Goal: Task Accomplishment & Management: Use online tool/utility

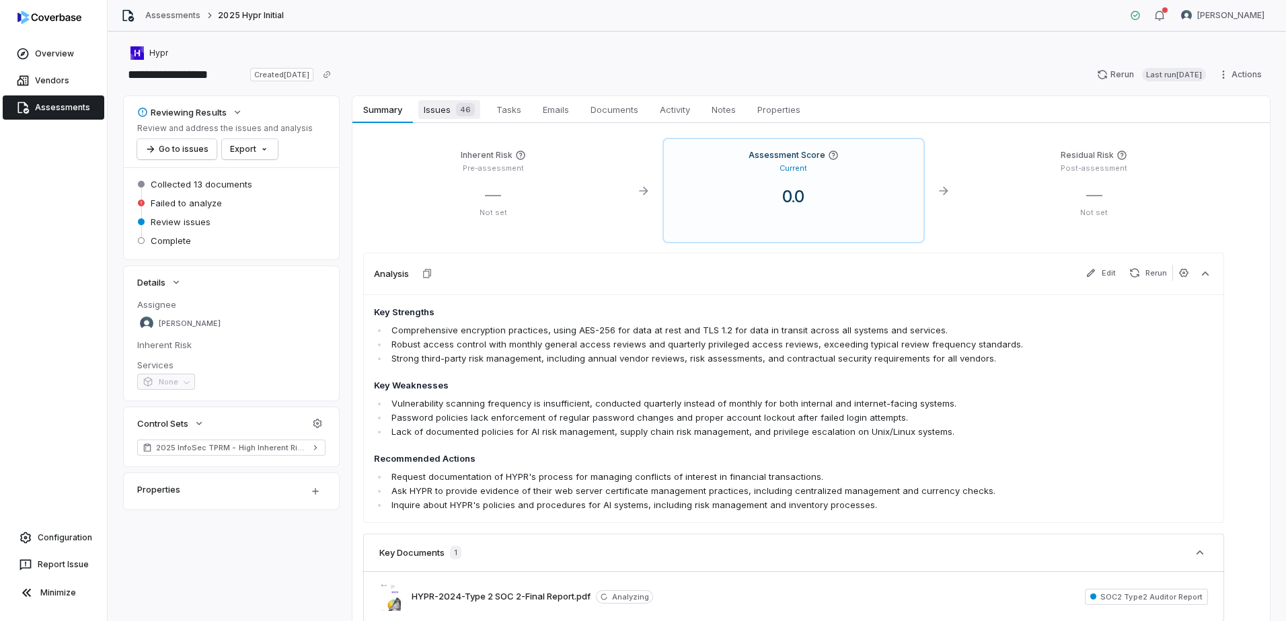
click at [441, 120] on link "Issues 46 Issues 46" at bounding box center [449, 109] width 73 height 27
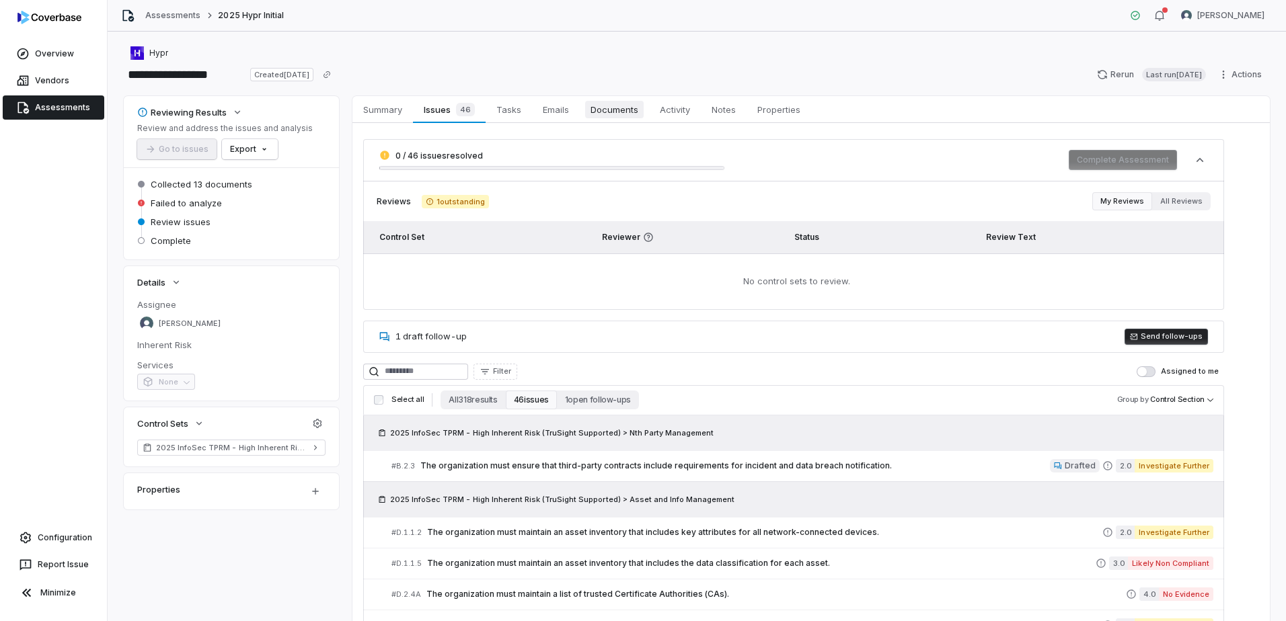
click at [624, 116] on span "Documents" at bounding box center [614, 109] width 59 height 17
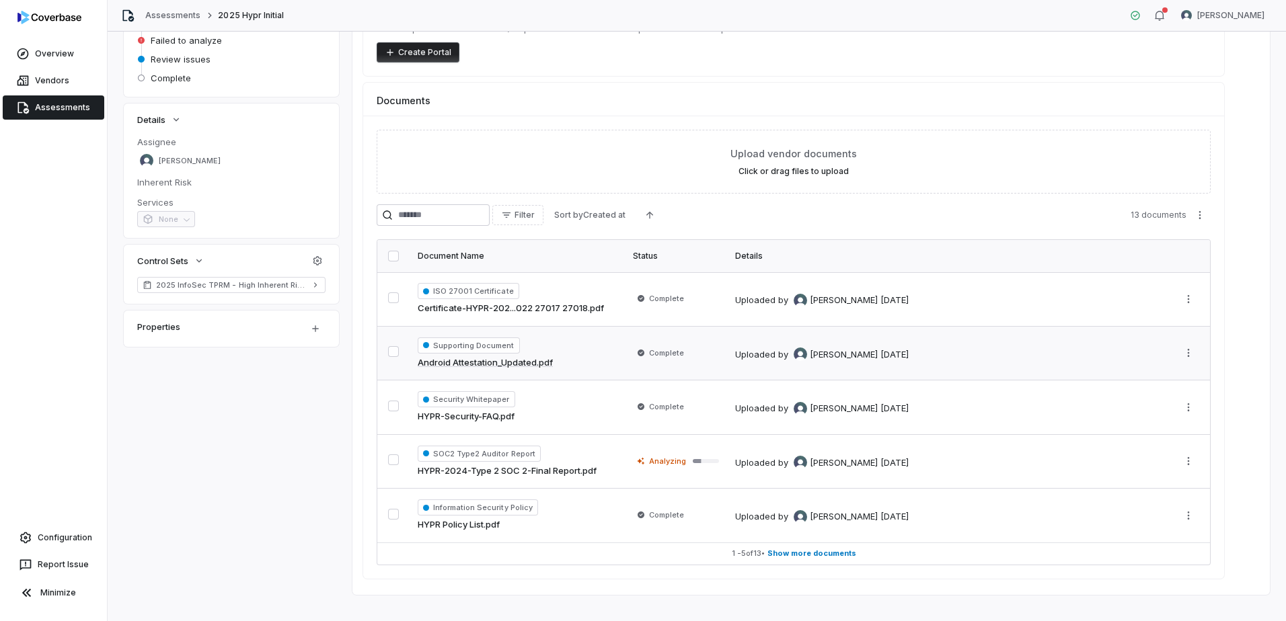
scroll to position [180, 0]
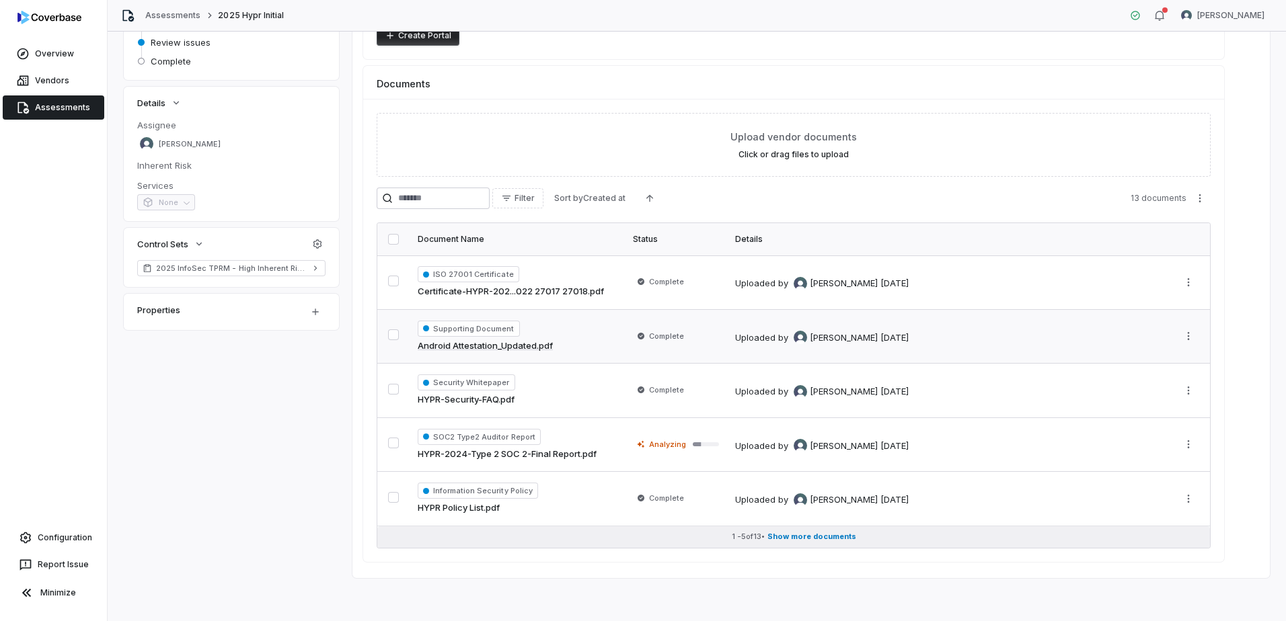
click at [832, 537] on span "Show more documents" at bounding box center [811, 537] width 89 height 10
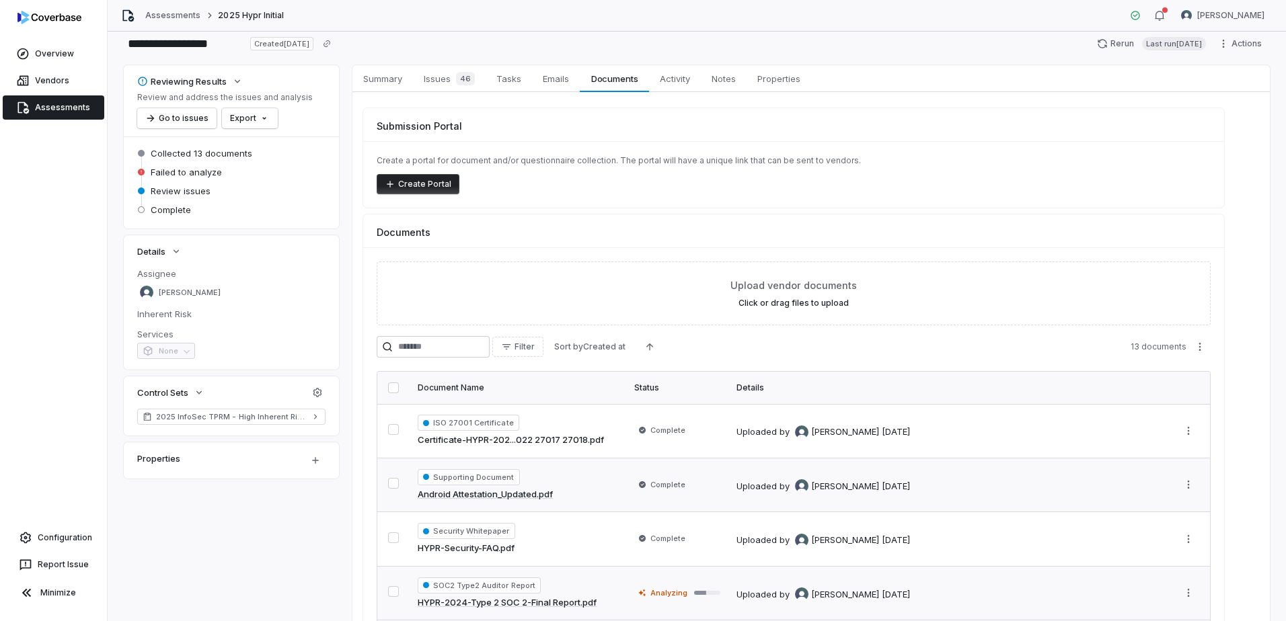
scroll to position [7, 0]
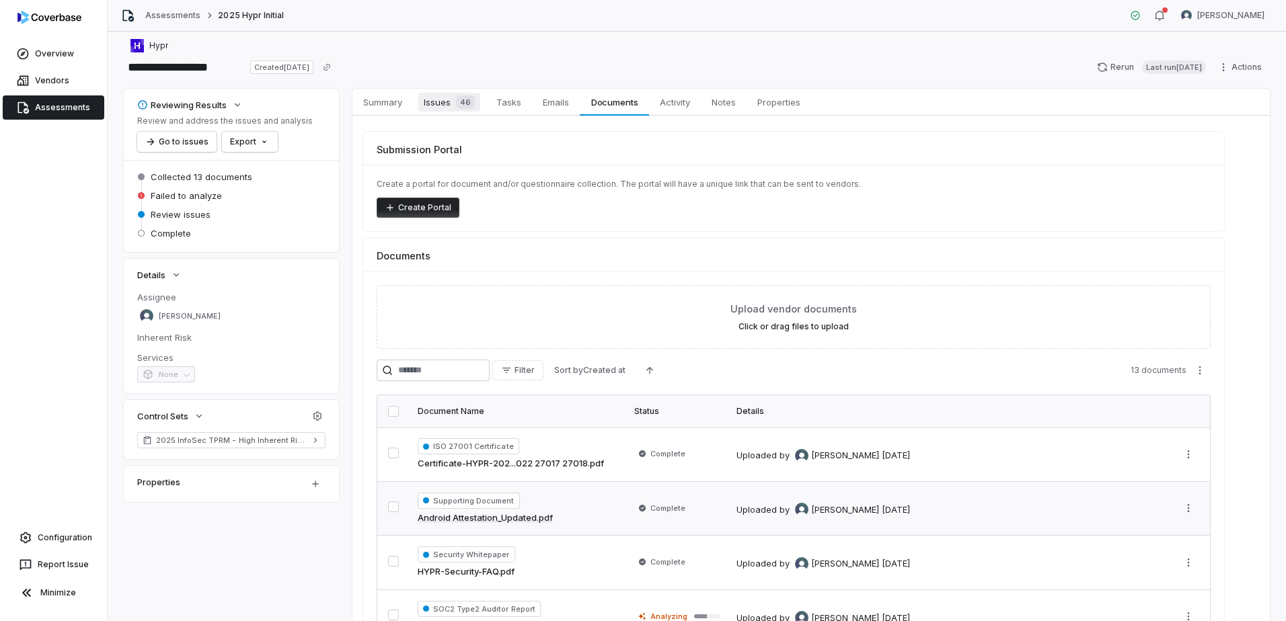
click at [438, 105] on span "Issues 46" at bounding box center [449, 102] width 62 height 19
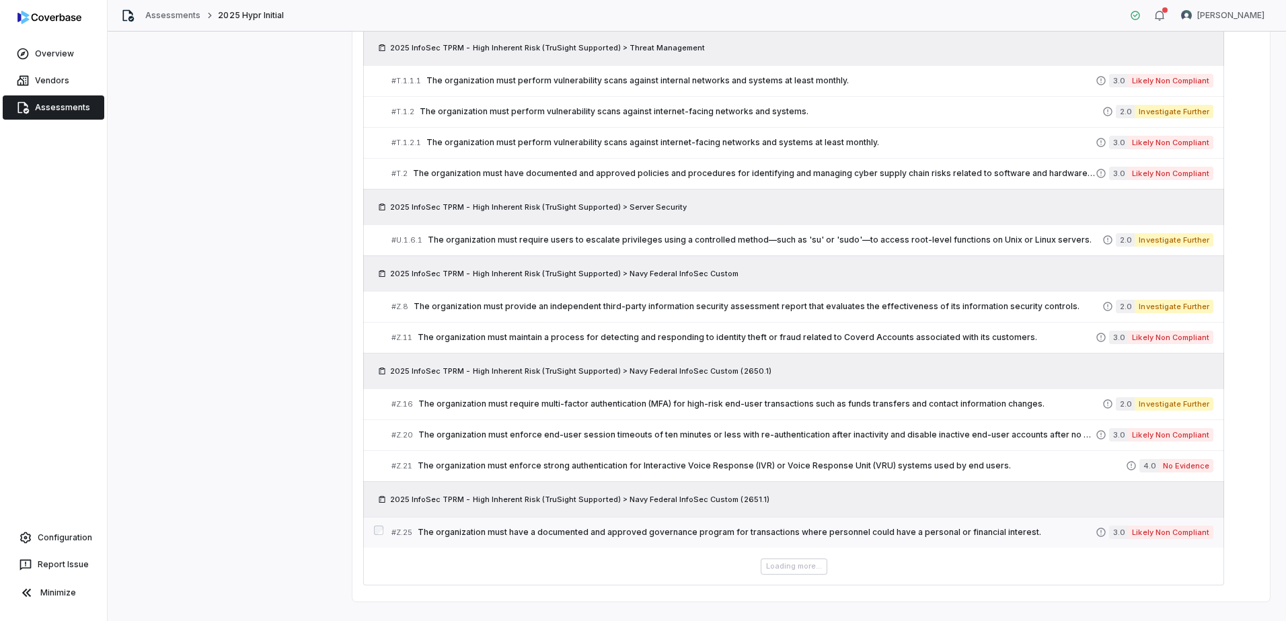
scroll to position [1884, 0]
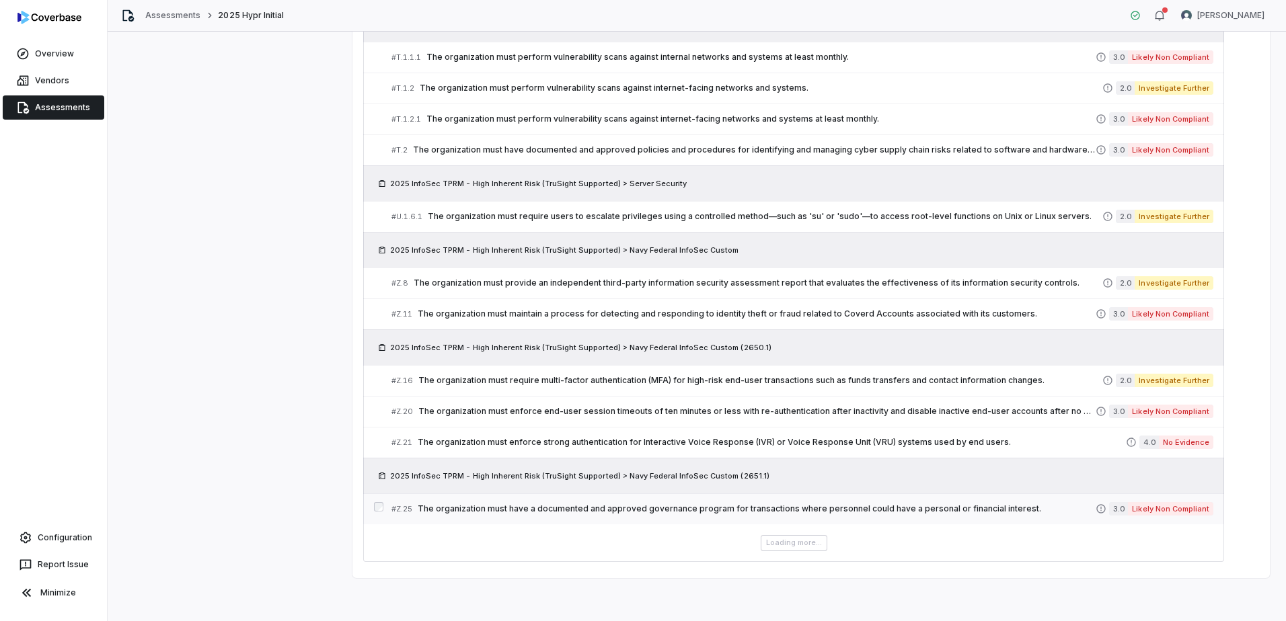
click at [741, 510] on span "The organization must have a documented and approved governance program for tra…" at bounding box center [757, 509] width 678 height 11
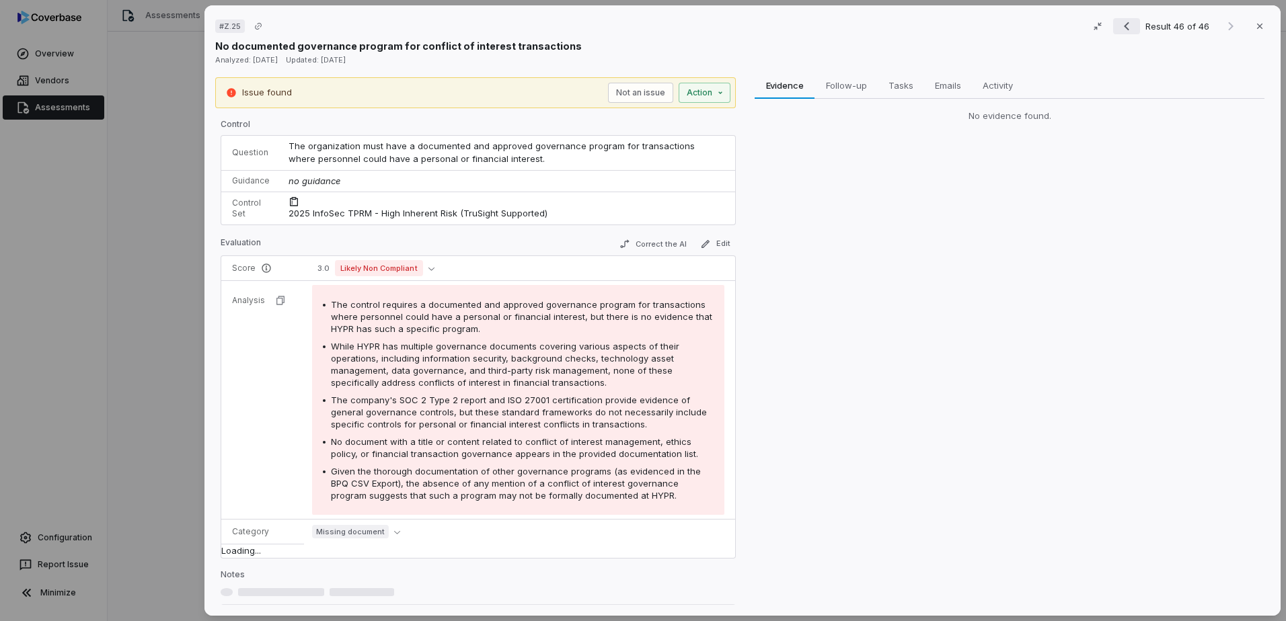
click at [1122, 25] on icon "Previous result" at bounding box center [1127, 26] width 16 height 16
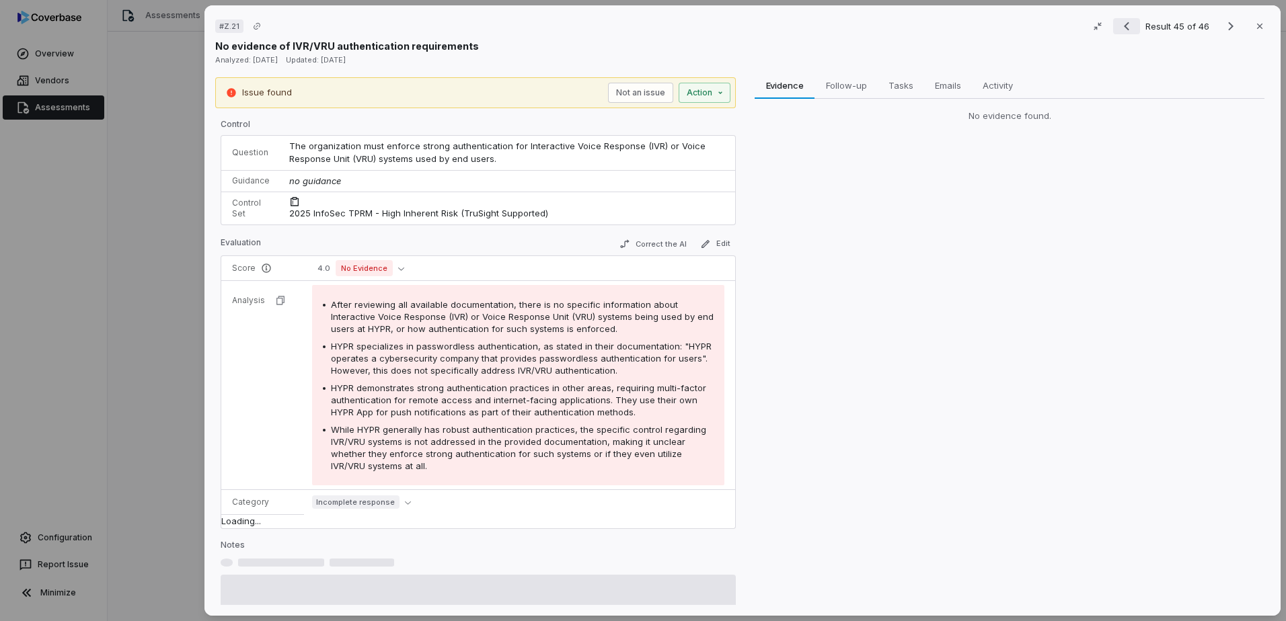
click at [1122, 25] on icon "Previous result" at bounding box center [1127, 26] width 16 height 16
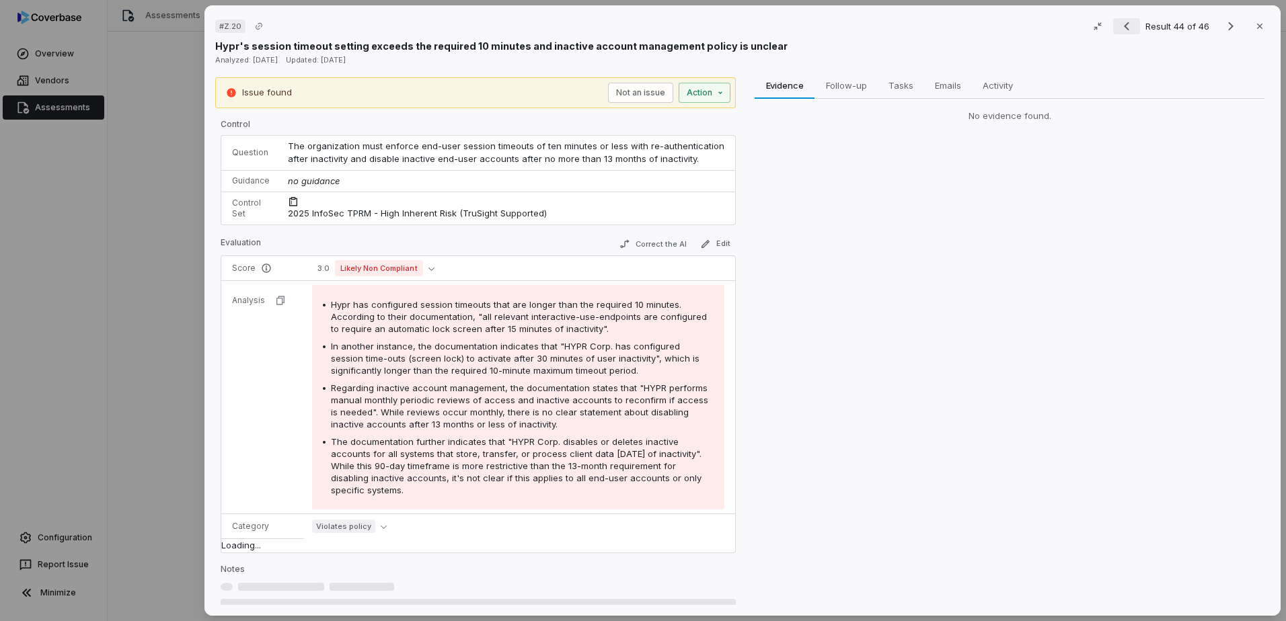
click at [1122, 25] on icon "Previous result" at bounding box center [1127, 26] width 16 height 16
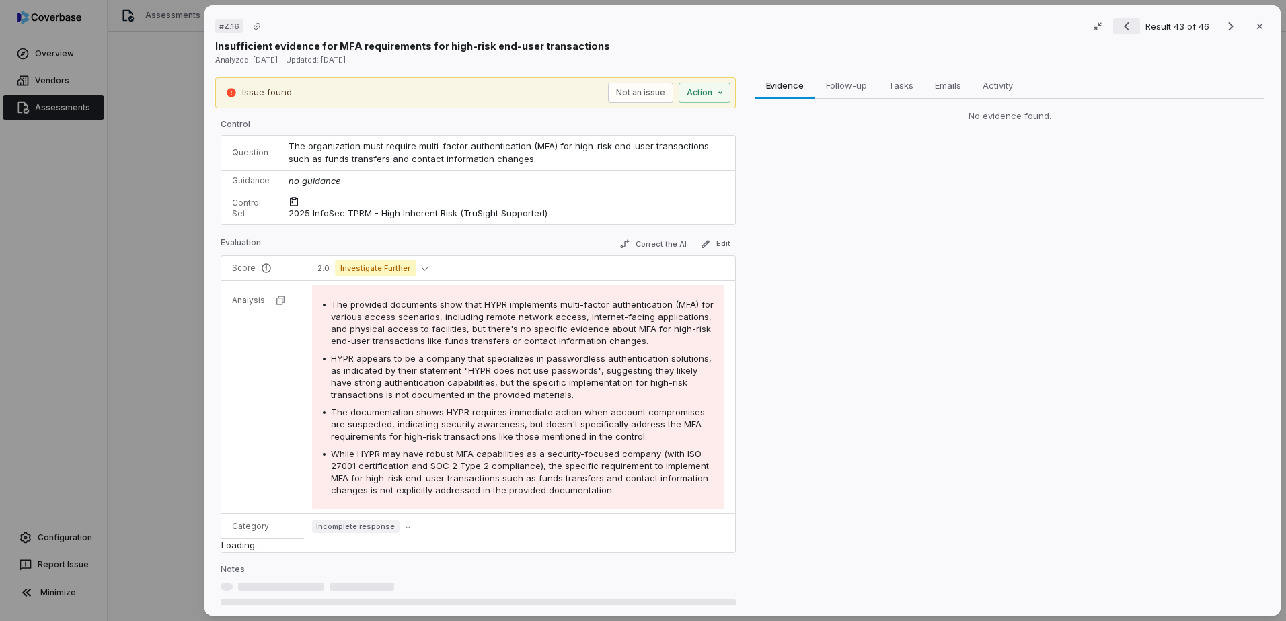
click at [1122, 25] on icon "Previous result" at bounding box center [1127, 26] width 16 height 16
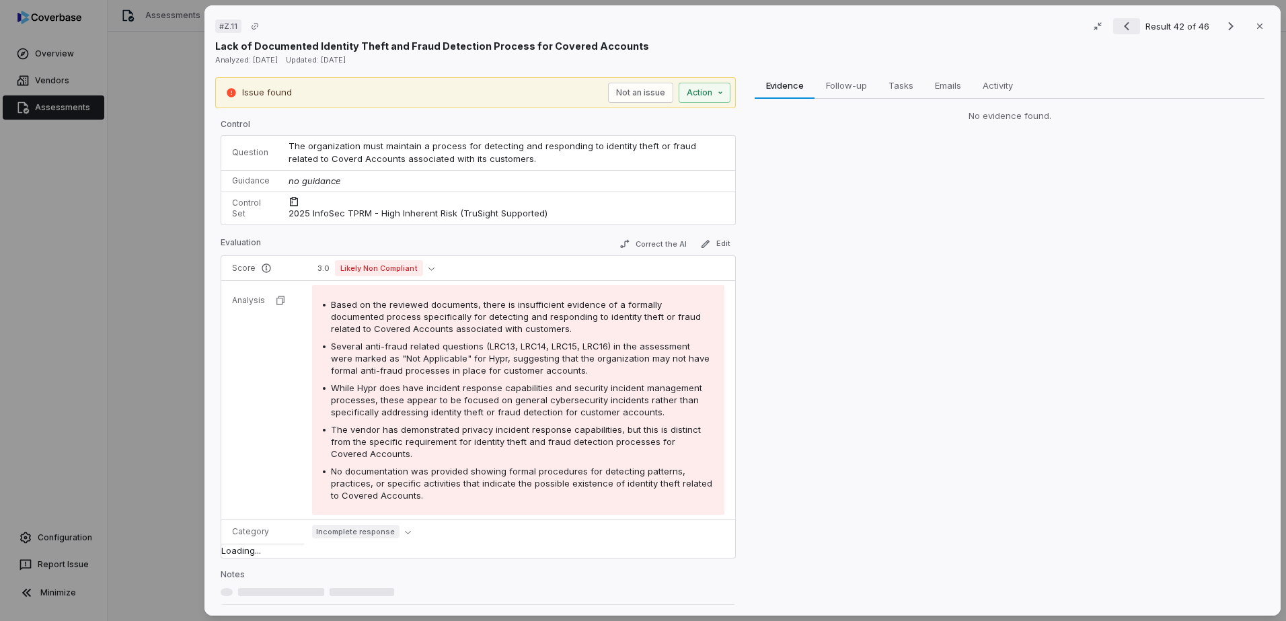
click at [1122, 25] on icon "Previous result" at bounding box center [1127, 26] width 16 height 16
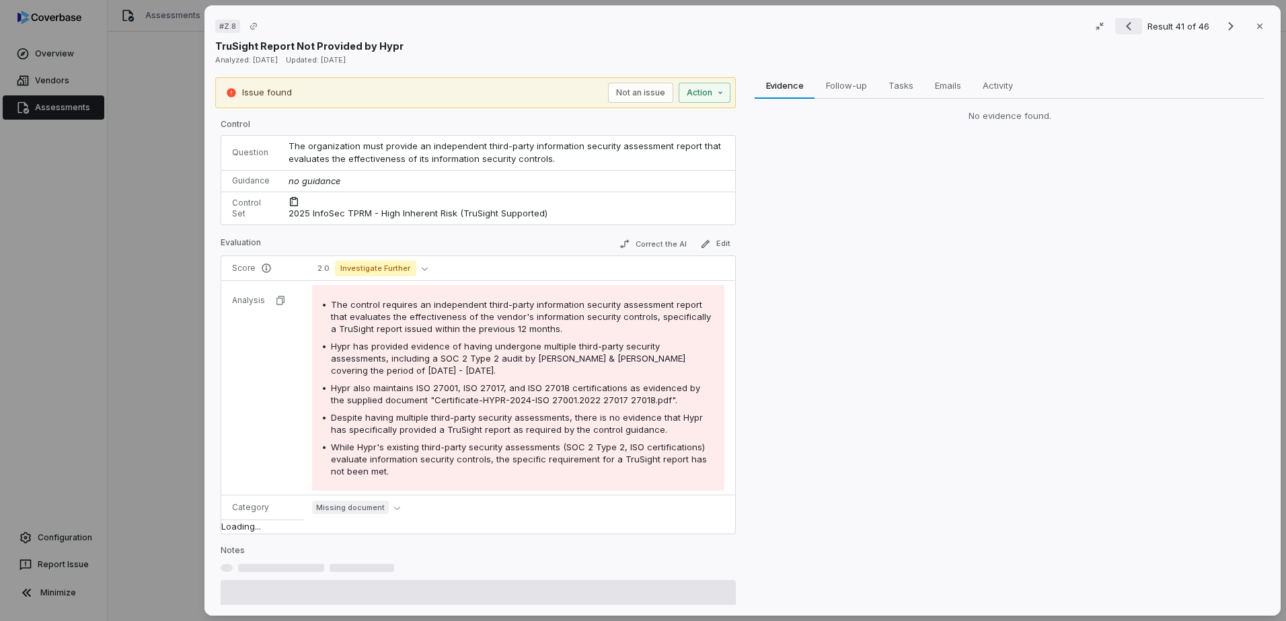
click at [1126, 25] on icon "Previous result" at bounding box center [1128, 26] width 5 height 9
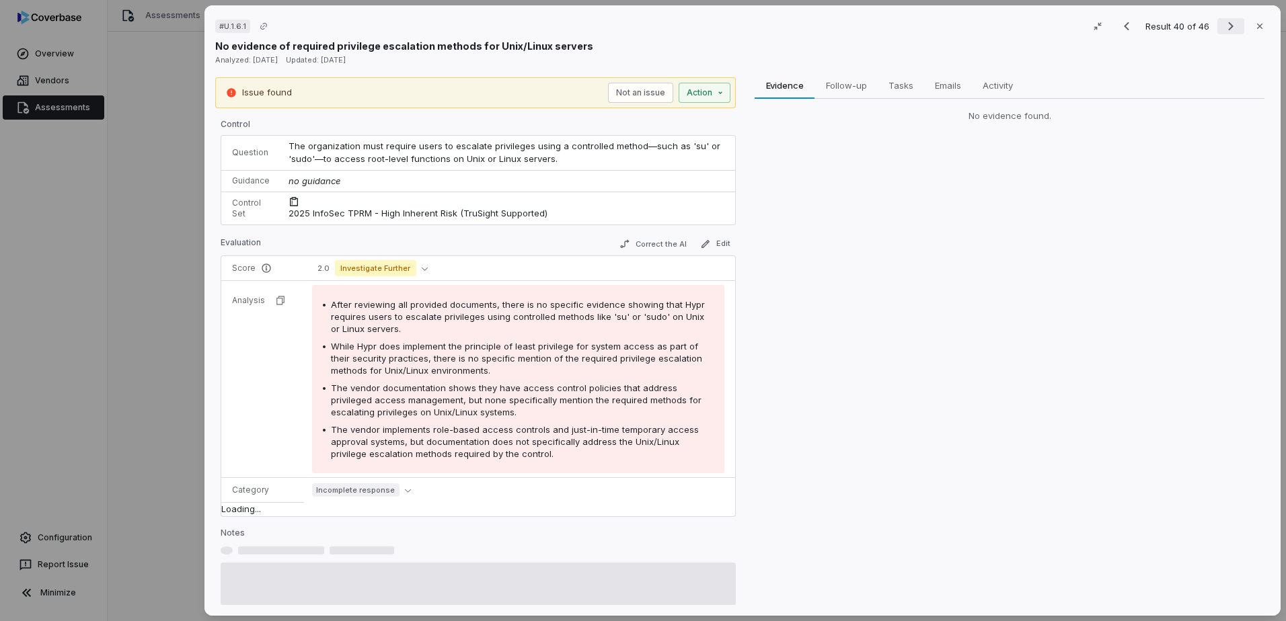
click at [1228, 26] on icon "Next result" at bounding box center [1231, 26] width 16 height 16
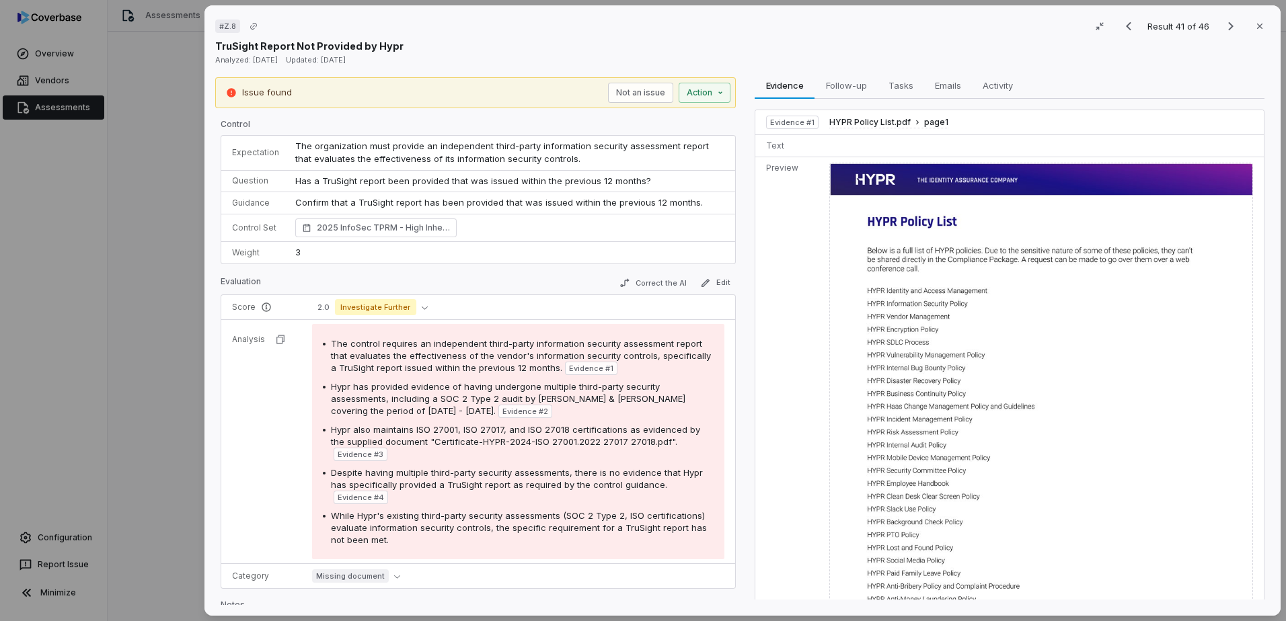
click at [182, 256] on div "# Z.8 Result 41 of 46 Close TruSight Report Not Provided by Hypr Analyzed: [DAT…" at bounding box center [643, 310] width 1286 height 621
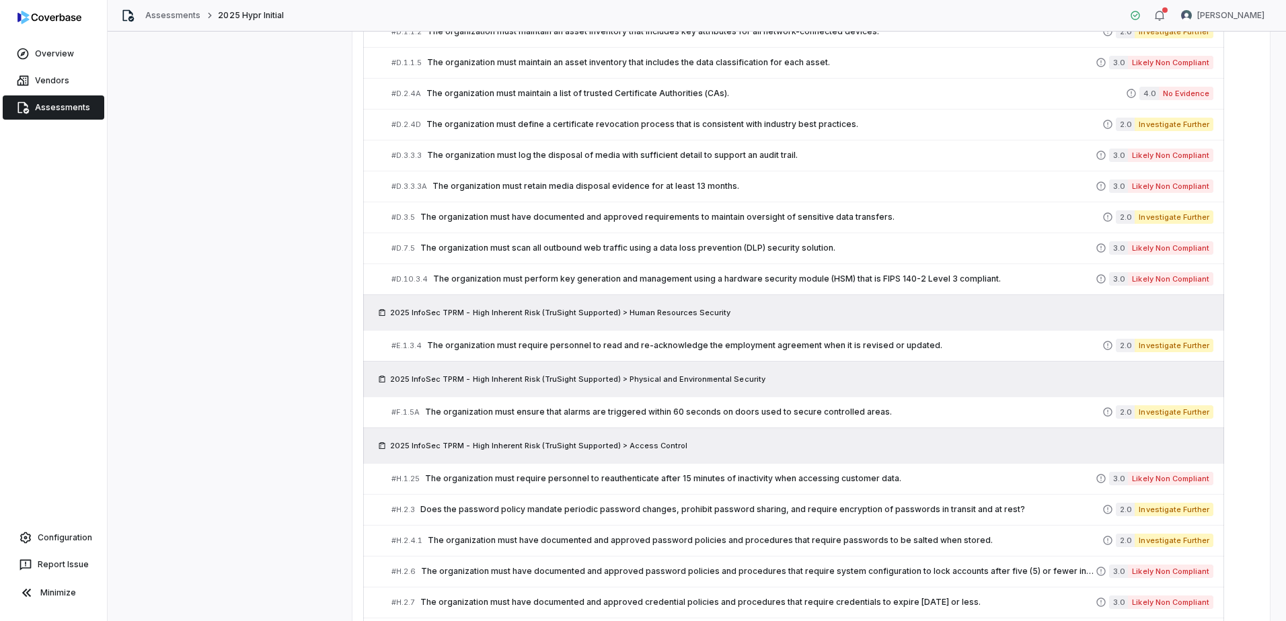
scroll to position [232, 0]
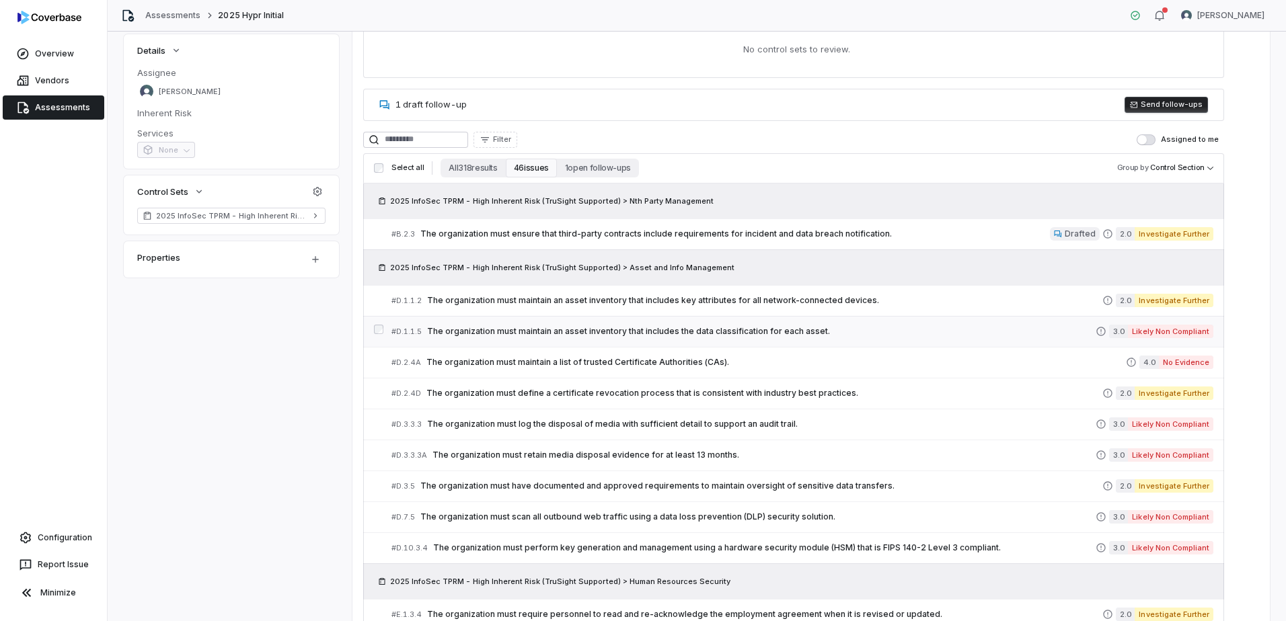
click at [755, 340] on link "# D.1.1.5 The organization must maintain an asset inventory that includes the d…" at bounding box center [802, 332] width 822 height 30
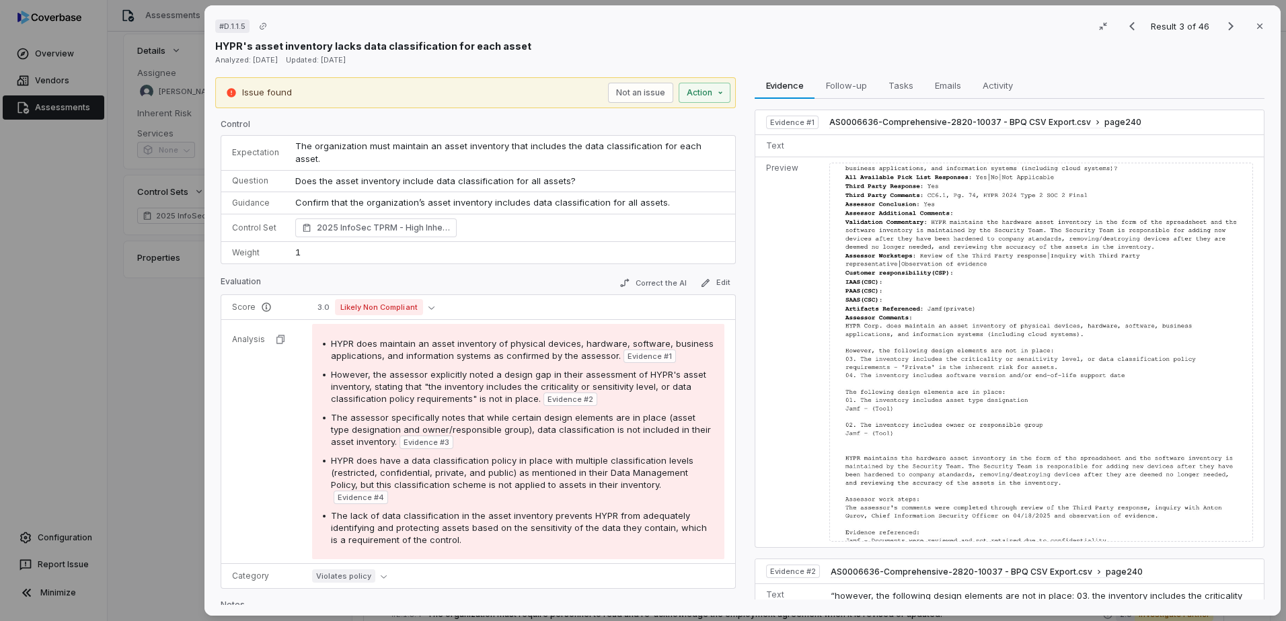
click at [159, 364] on div "# D.1.1.5 Result 3 of 46 Close HYPR's asset inventory lacks data classification…" at bounding box center [643, 310] width 1286 height 621
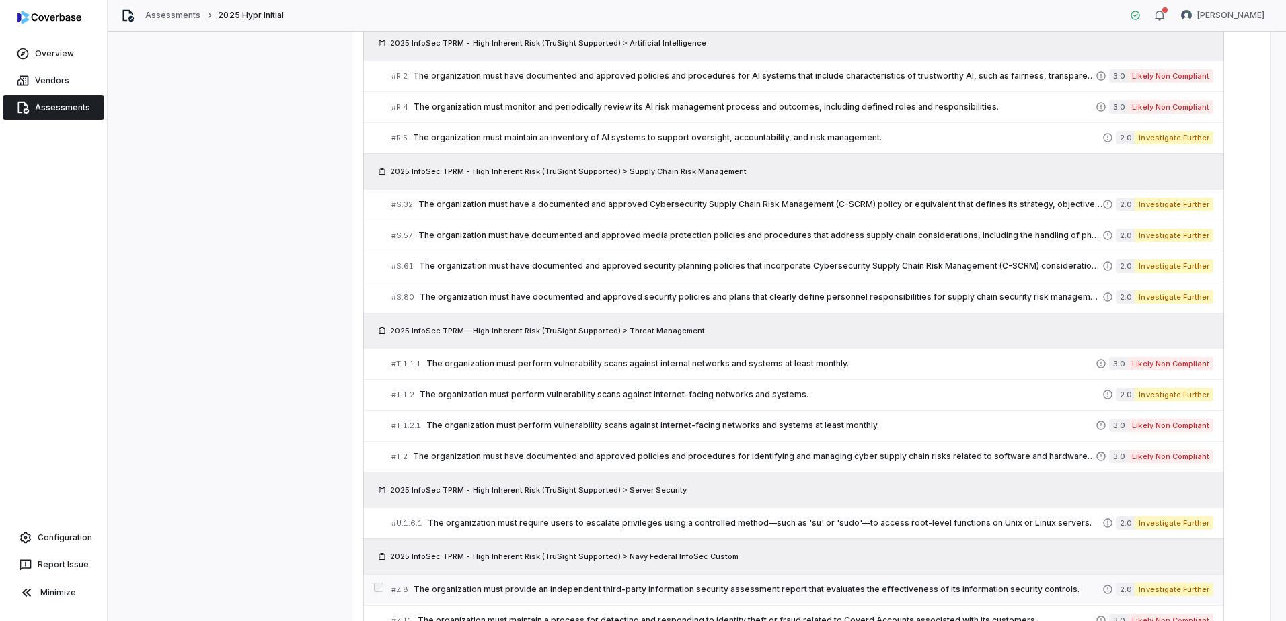
scroll to position [1846, 0]
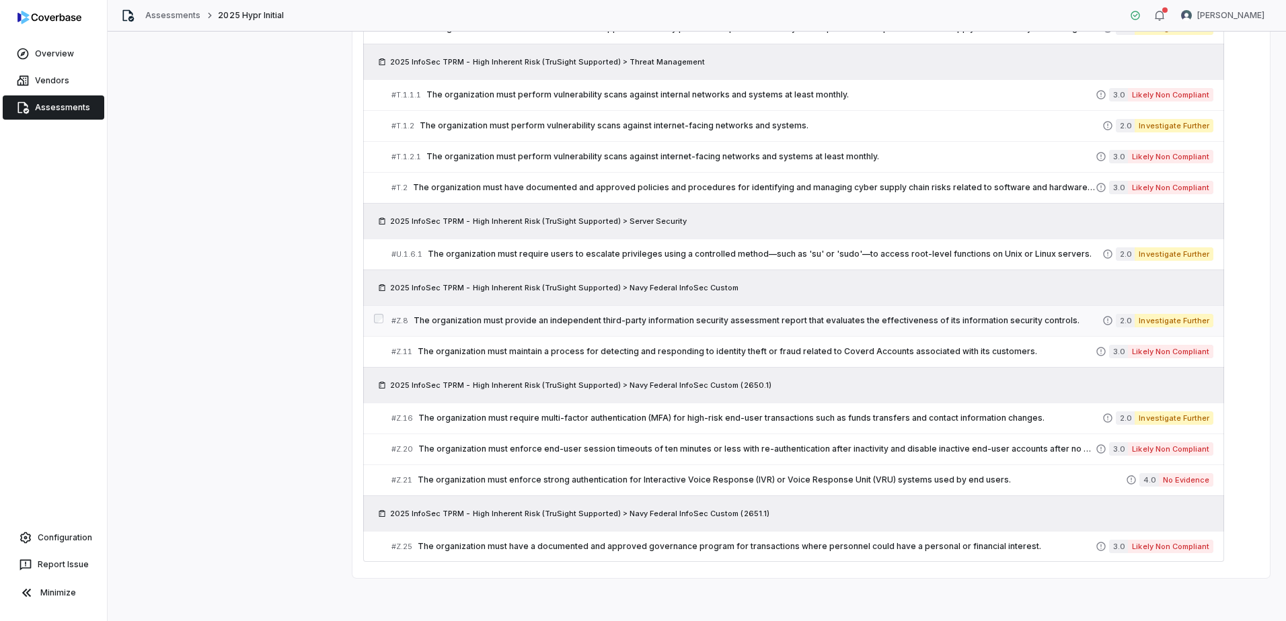
click at [527, 324] on span "The organization must provide an independent third-party information security a…" at bounding box center [758, 320] width 689 height 11
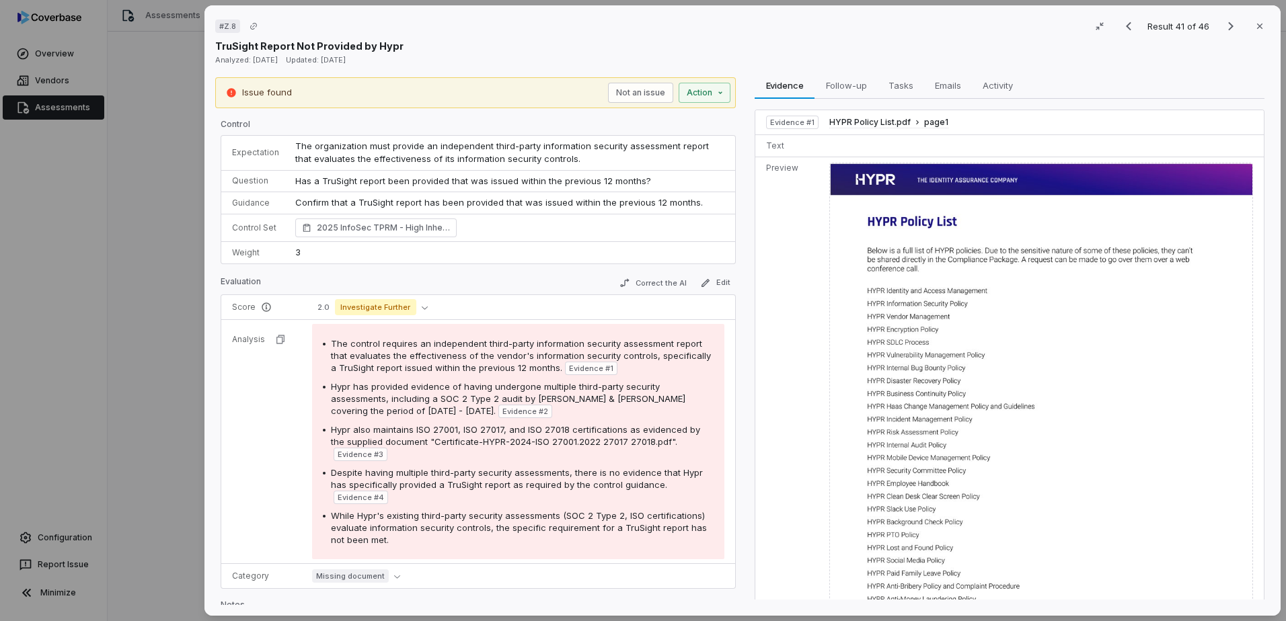
click at [184, 437] on div "# Z.8 Result 41 of 46 Close TruSight Report Not Provided by Hypr Analyzed: [DAT…" at bounding box center [643, 310] width 1286 height 621
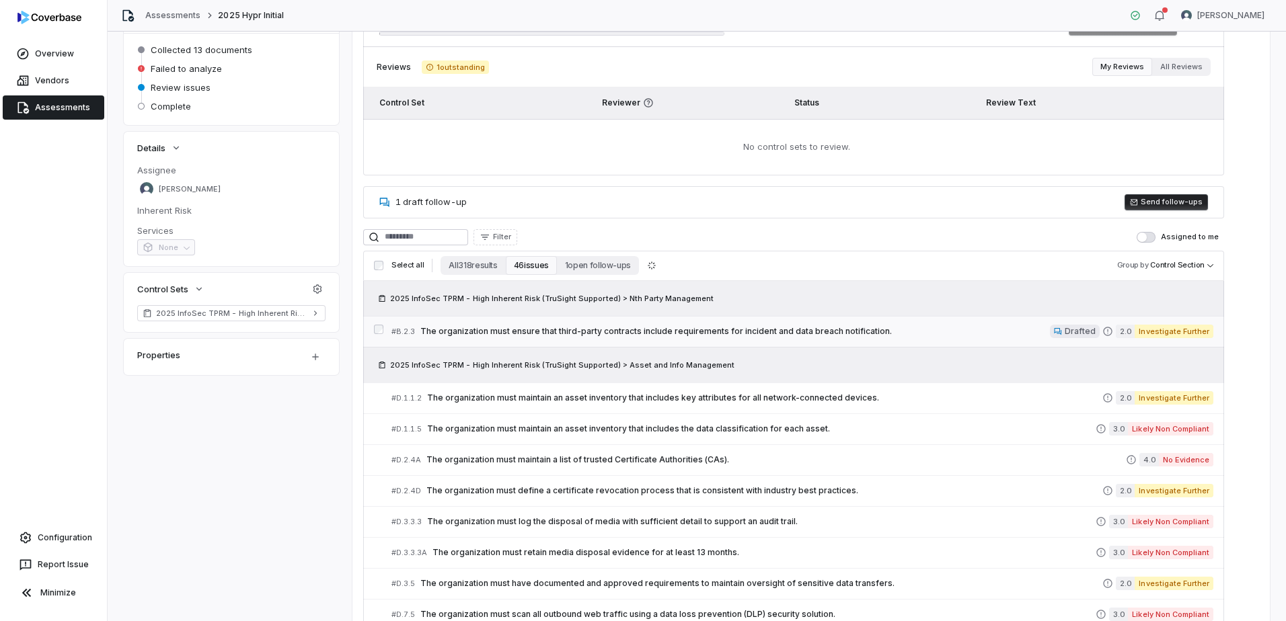
scroll to position [202, 0]
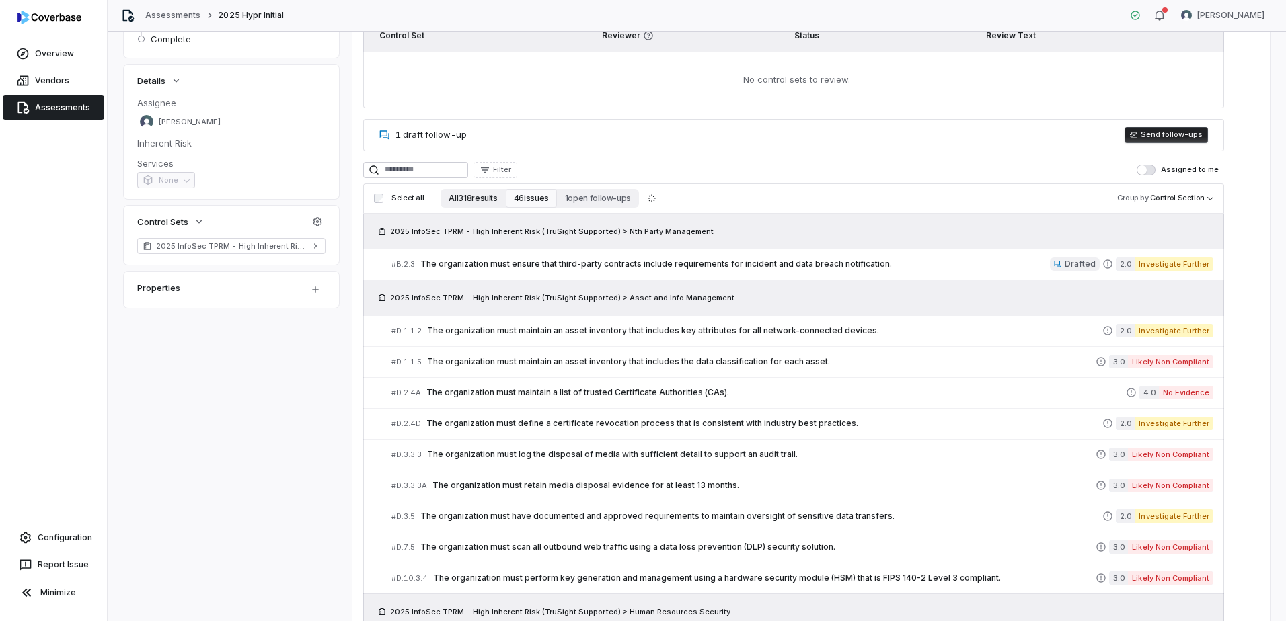
click at [478, 203] on button "All 318 results" at bounding box center [473, 198] width 65 height 19
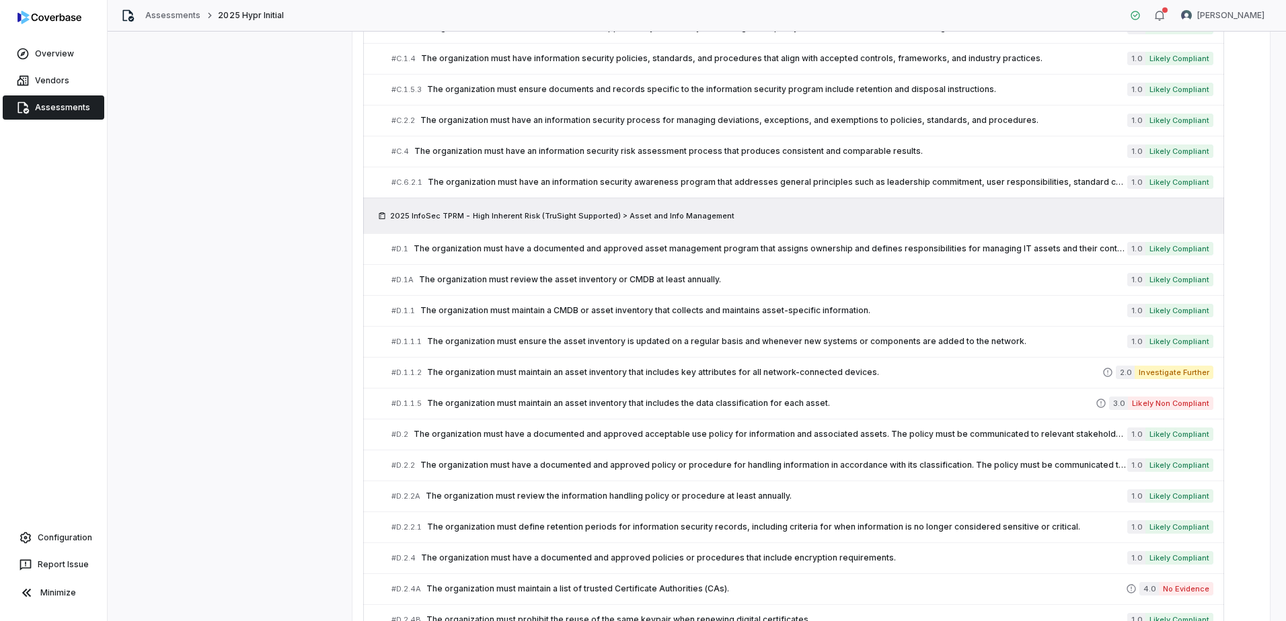
scroll to position [1009, 0]
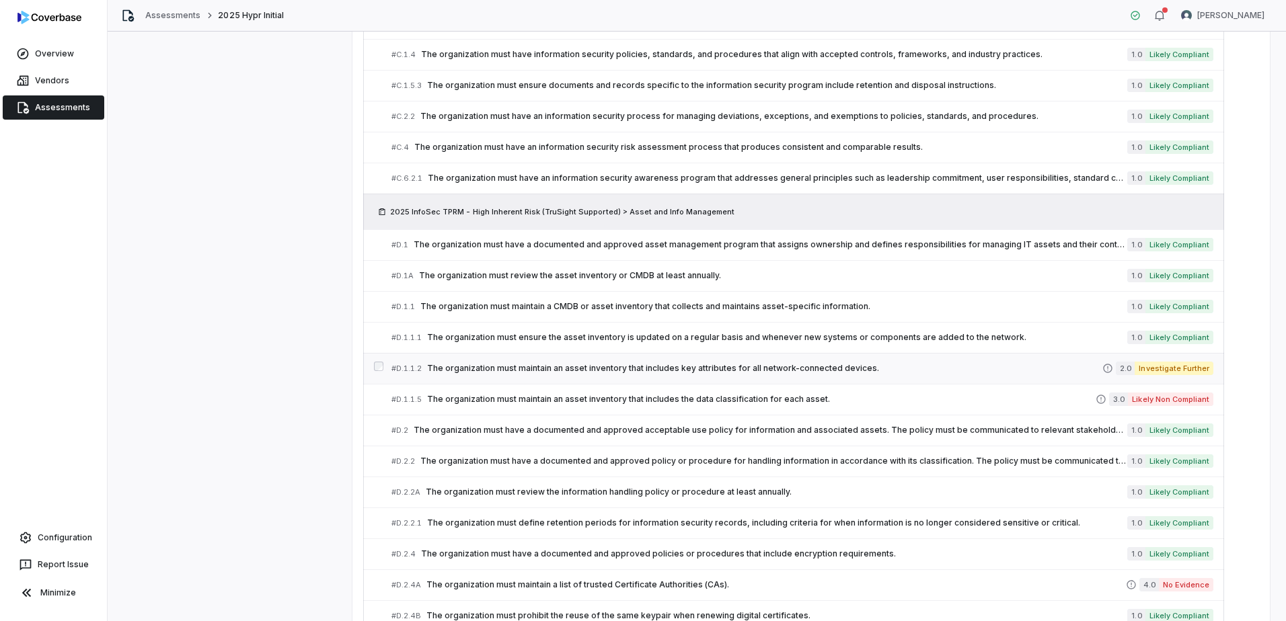
click at [872, 371] on span "The organization must maintain an asset inventory that includes key attributes …" at bounding box center [764, 368] width 675 height 11
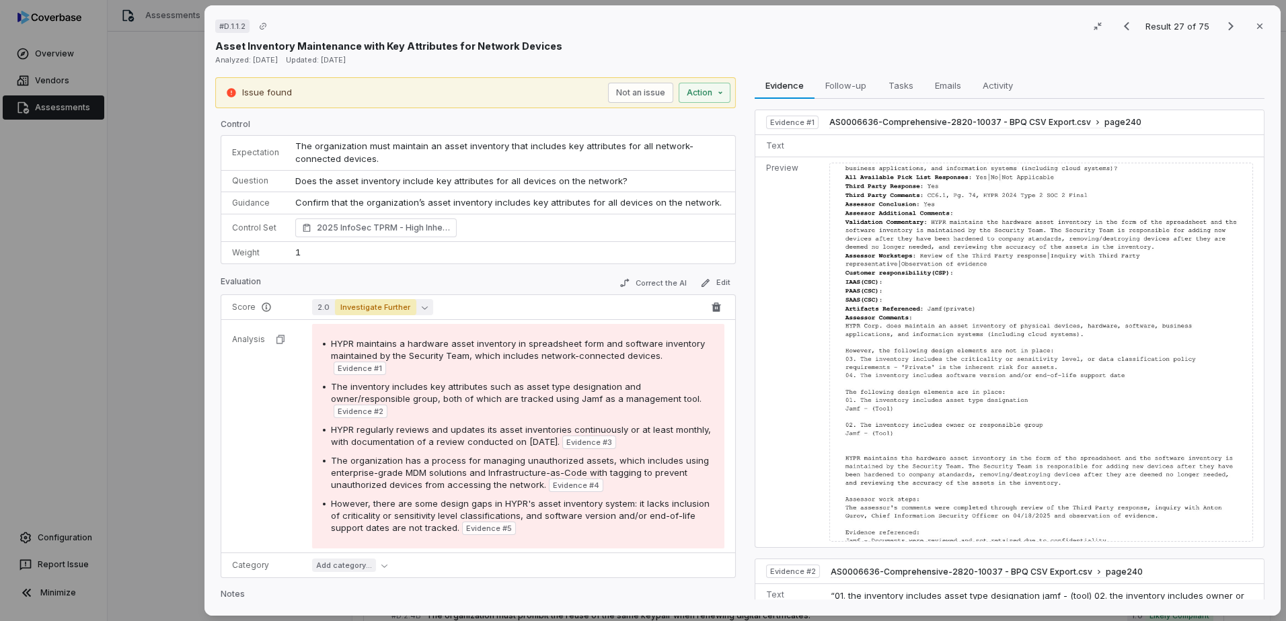
click at [420, 311] on button "2.0 Investigate Further" at bounding box center [372, 307] width 121 height 16
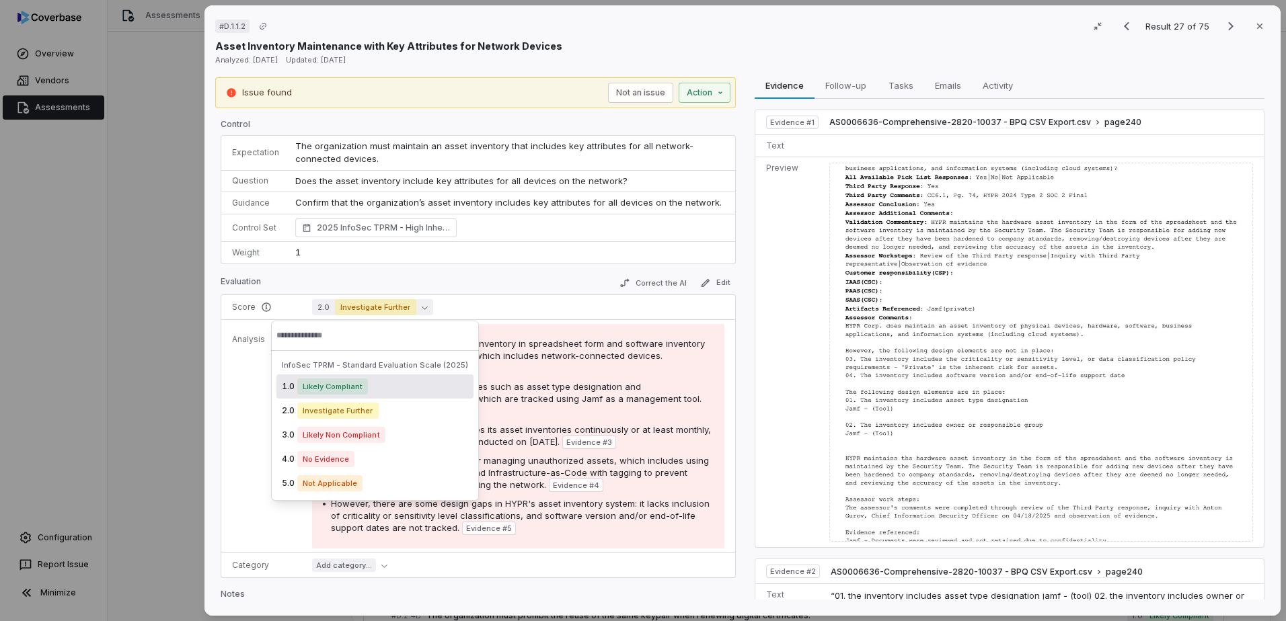
click at [375, 387] on div "1.0 Likely Compliant" at bounding box center [374, 387] width 197 height 24
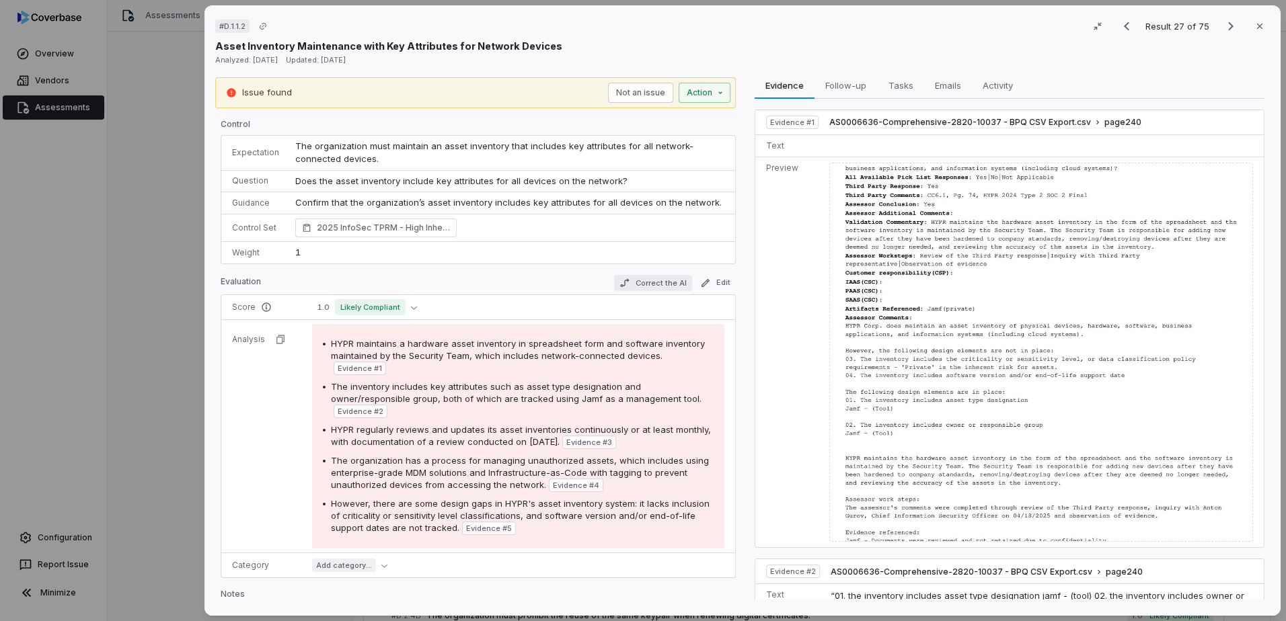
click at [626, 287] on button "Correct the AI" at bounding box center [653, 283] width 78 height 16
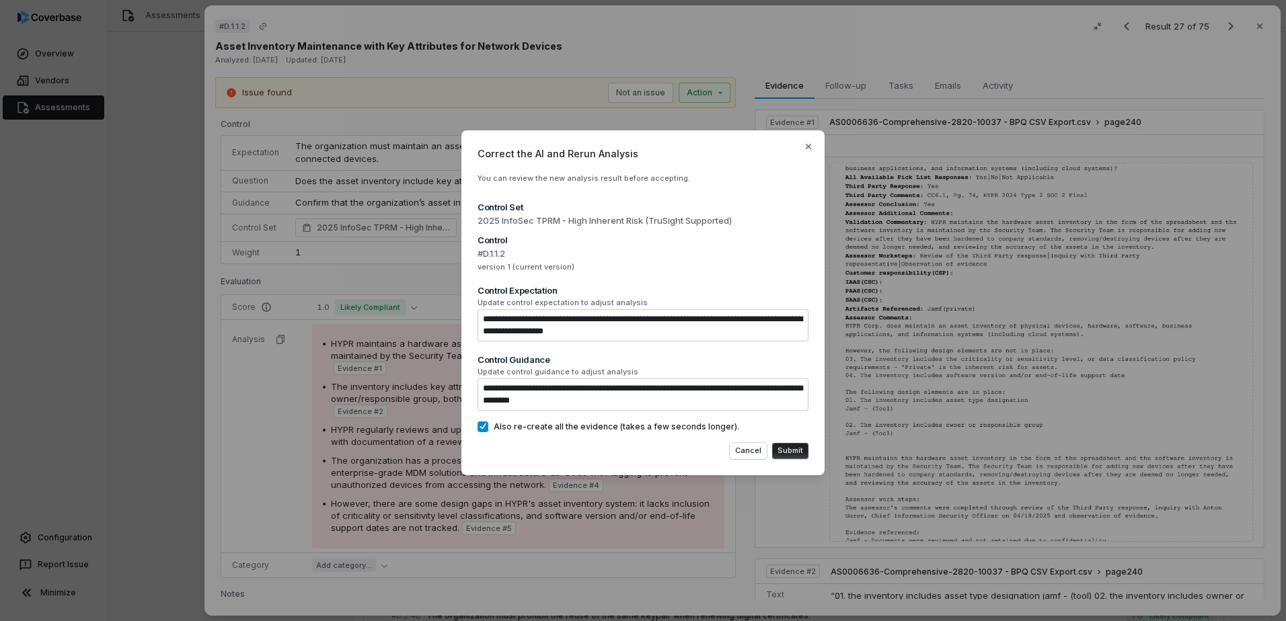
type textarea "*"
click at [420, 281] on div "**********" at bounding box center [643, 311] width 1286 height 404
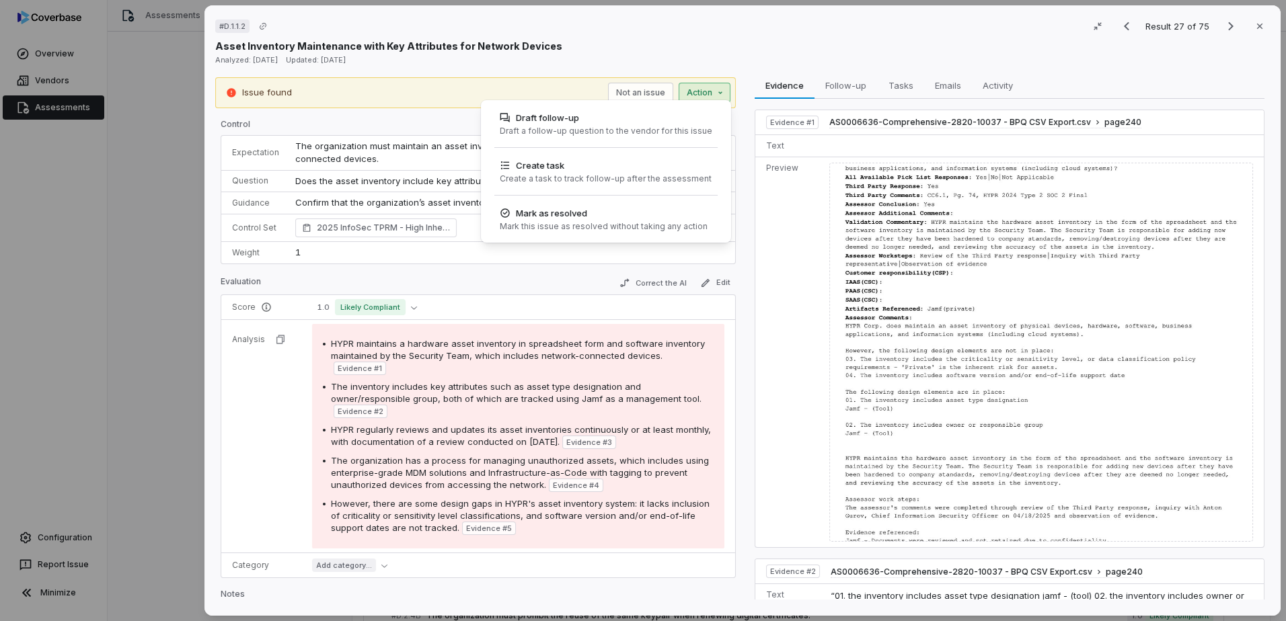
click at [695, 98] on div "# D.1.1.2 Result 27 of 75 Close Asset Inventory Maintenance with Key Attributes…" at bounding box center [643, 310] width 1286 height 621
click at [652, 95] on div "# D.1.1.2 Result 27 of 75 Close Asset Inventory Maintenance with Key Attributes…" at bounding box center [643, 310] width 1286 height 621
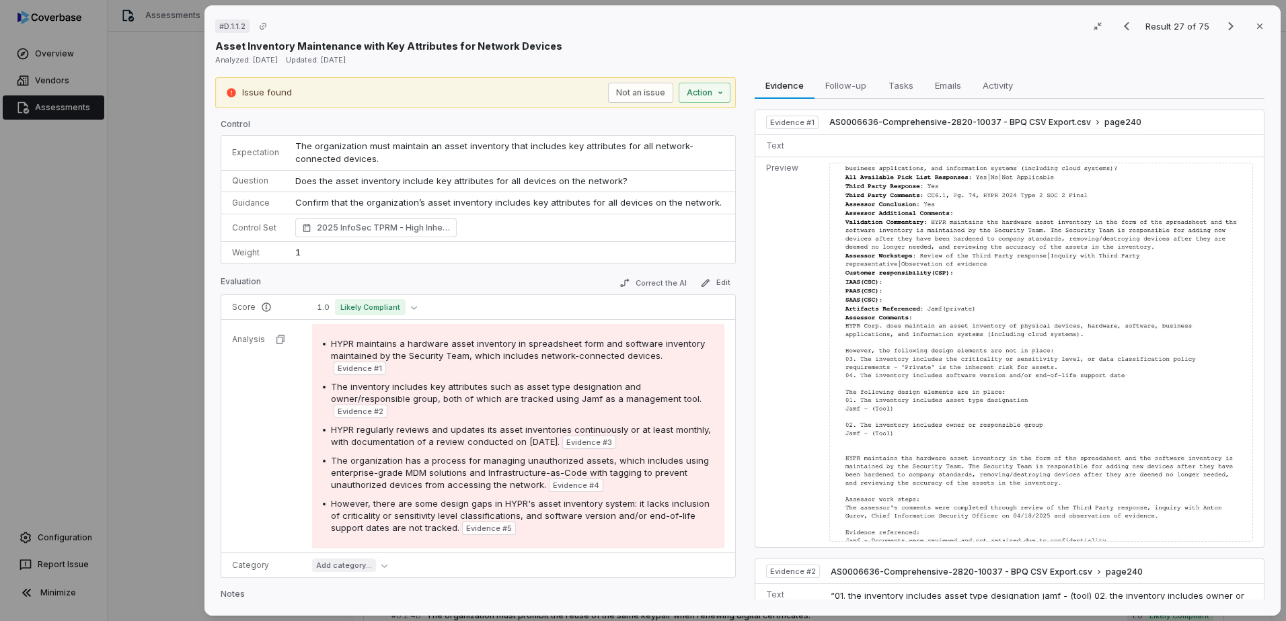
click at [652, 95] on button "Not an issue" at bounding box center [640, 93] width 65 height 20
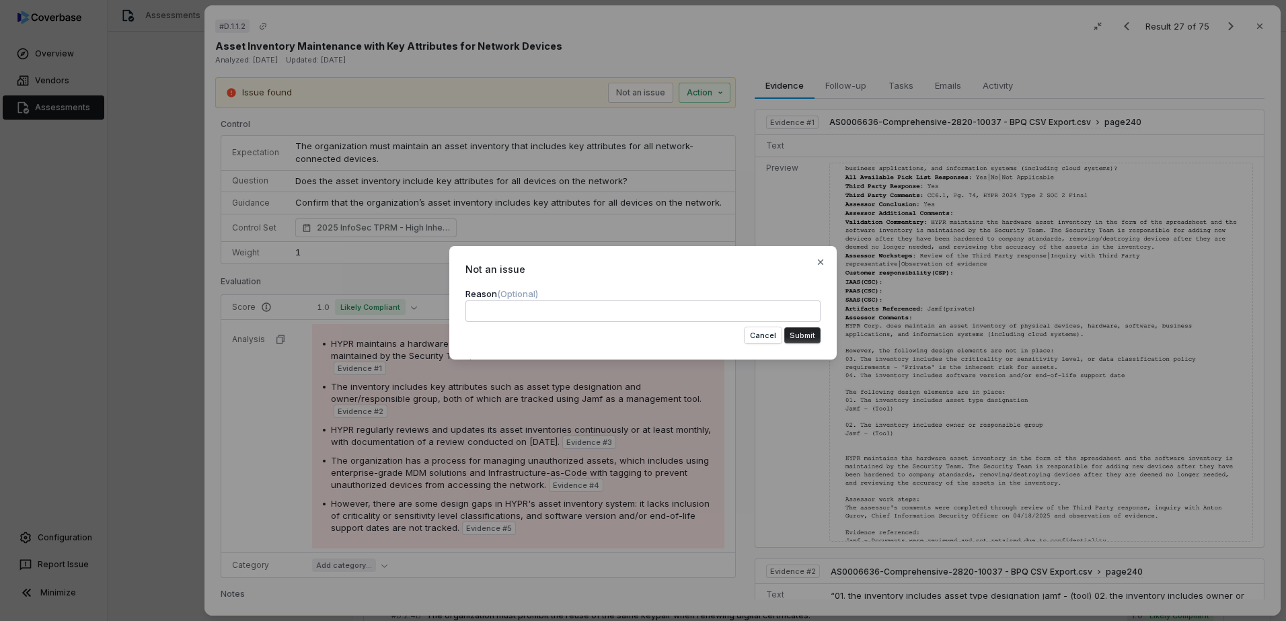
click at [806, 336] on button "Submit" at bounding box center [802, 336] width 36 height 16
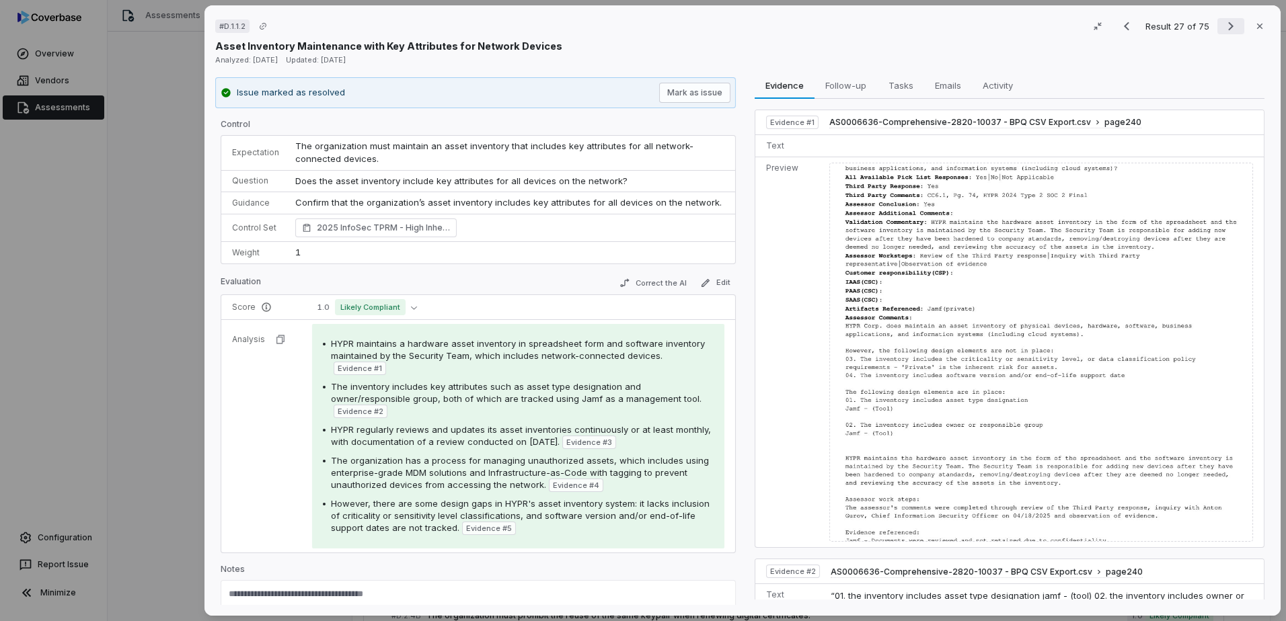
click at [1223, 32] on icon "Next result" at bounding box center [1231, 26] width 16 height 16
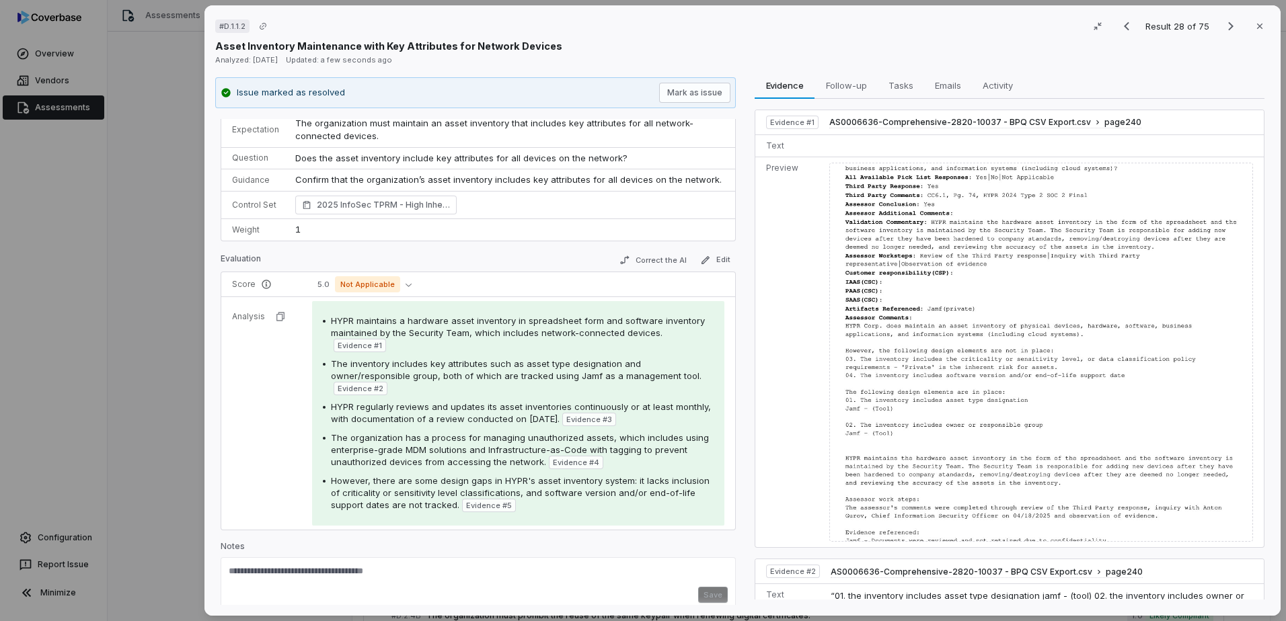
scroll to position [34, 0]
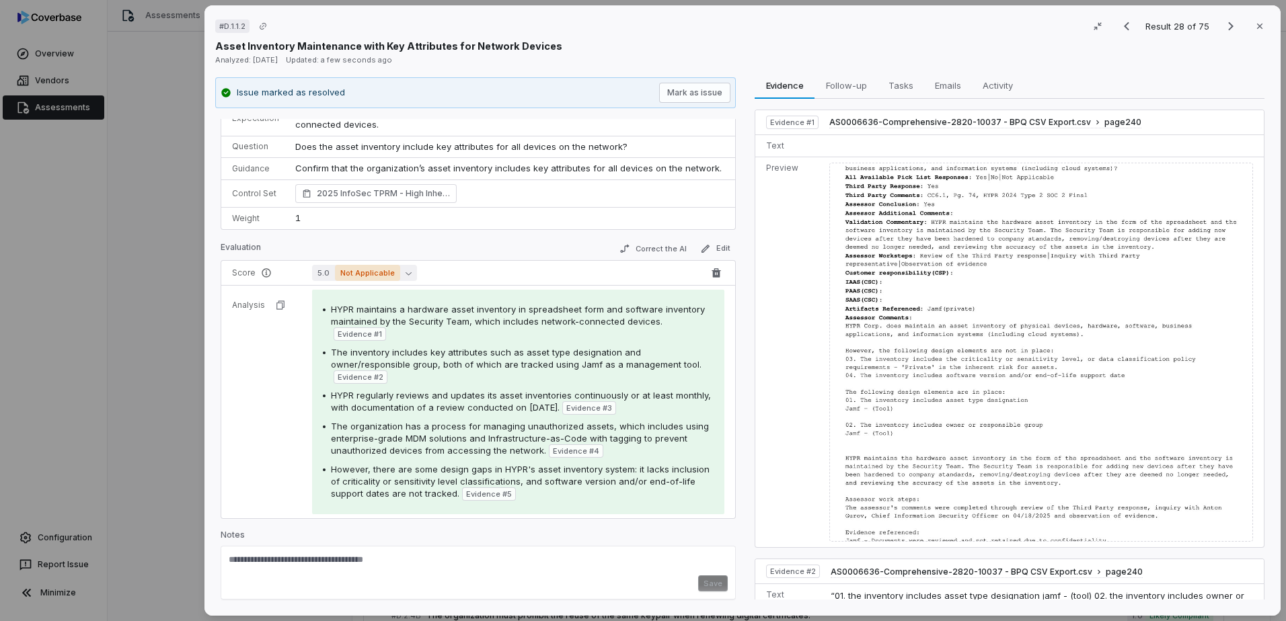
click at [393, 276] on span "Not Applicable" at bounding box center [367, 273] width 65 height 16
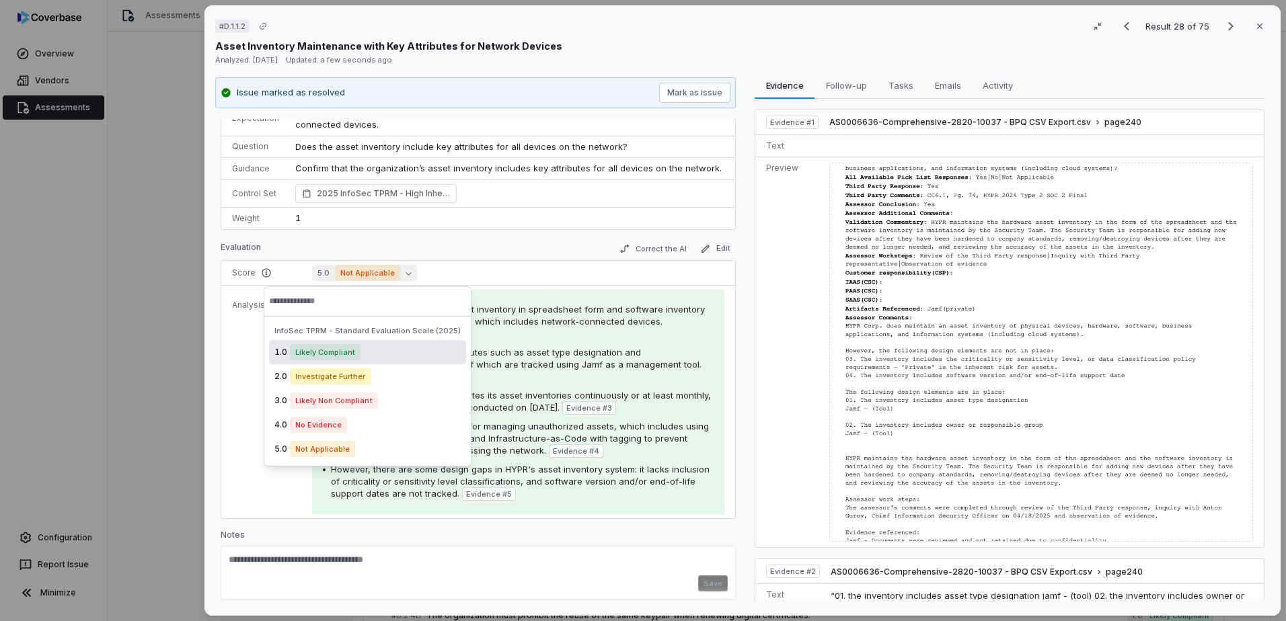
click at [360, 354] on div "1.0 Likely Compliant" at bounding box center [367, 352] width 197 height 24
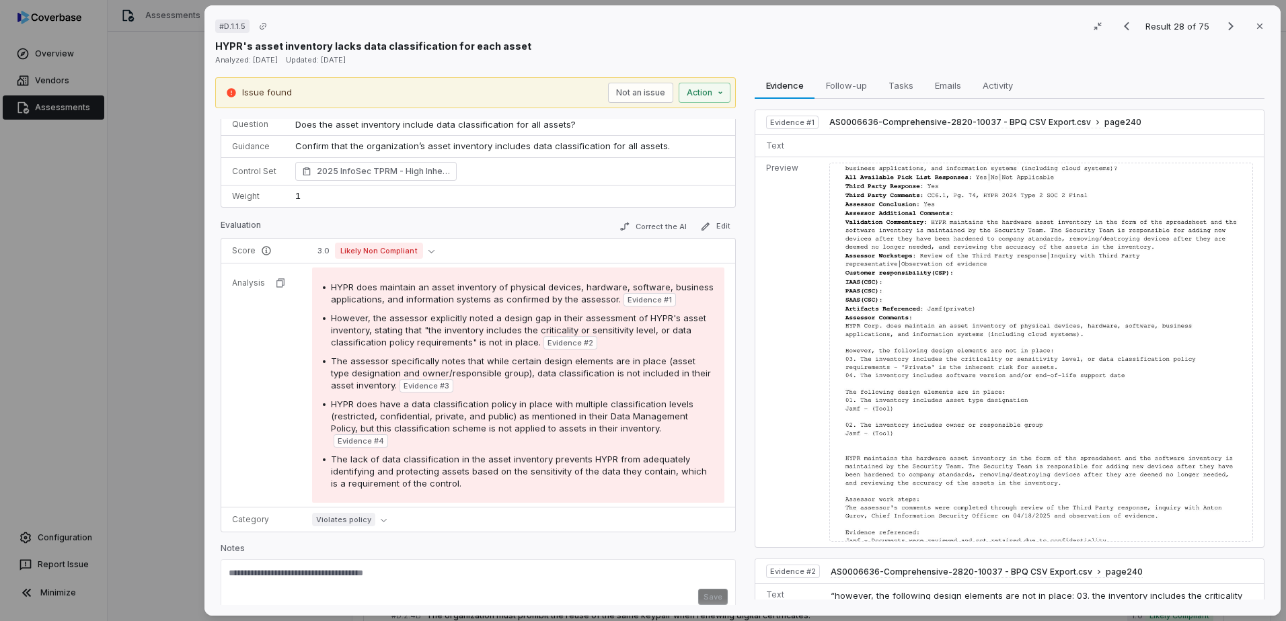
scroll to position [0, 0]
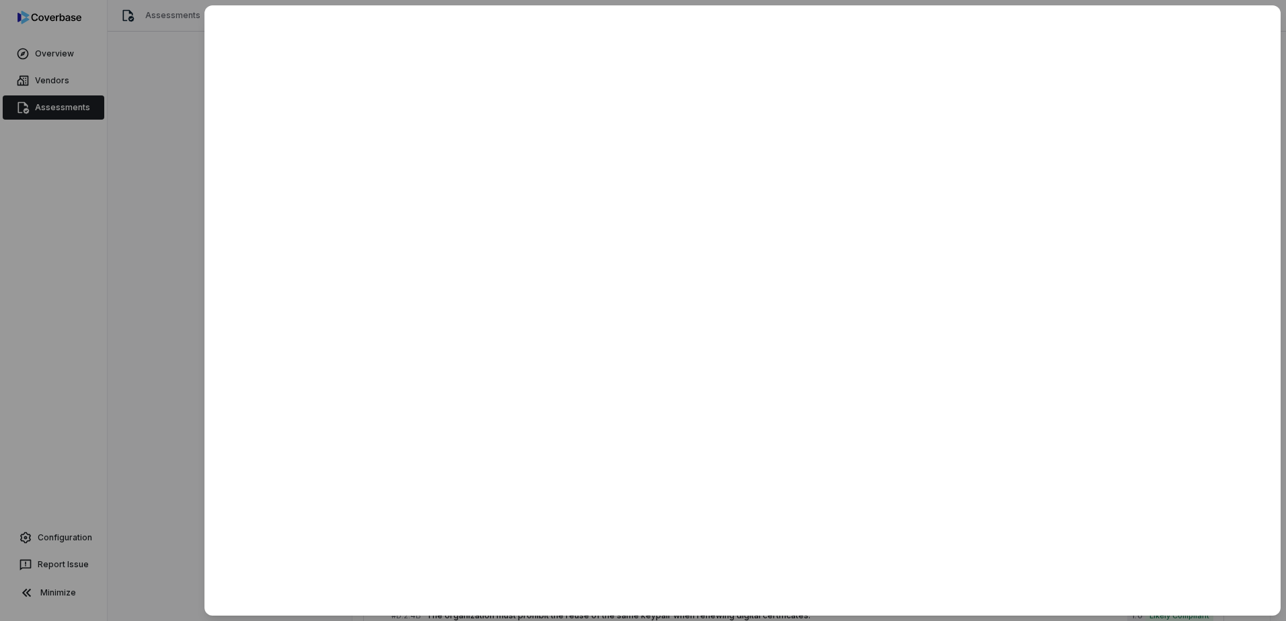
click at [106, 386] on div at bounding box center [643, 310] width 1286 height 621
